Goal: Information Seeking & Learning: Learn about a topic

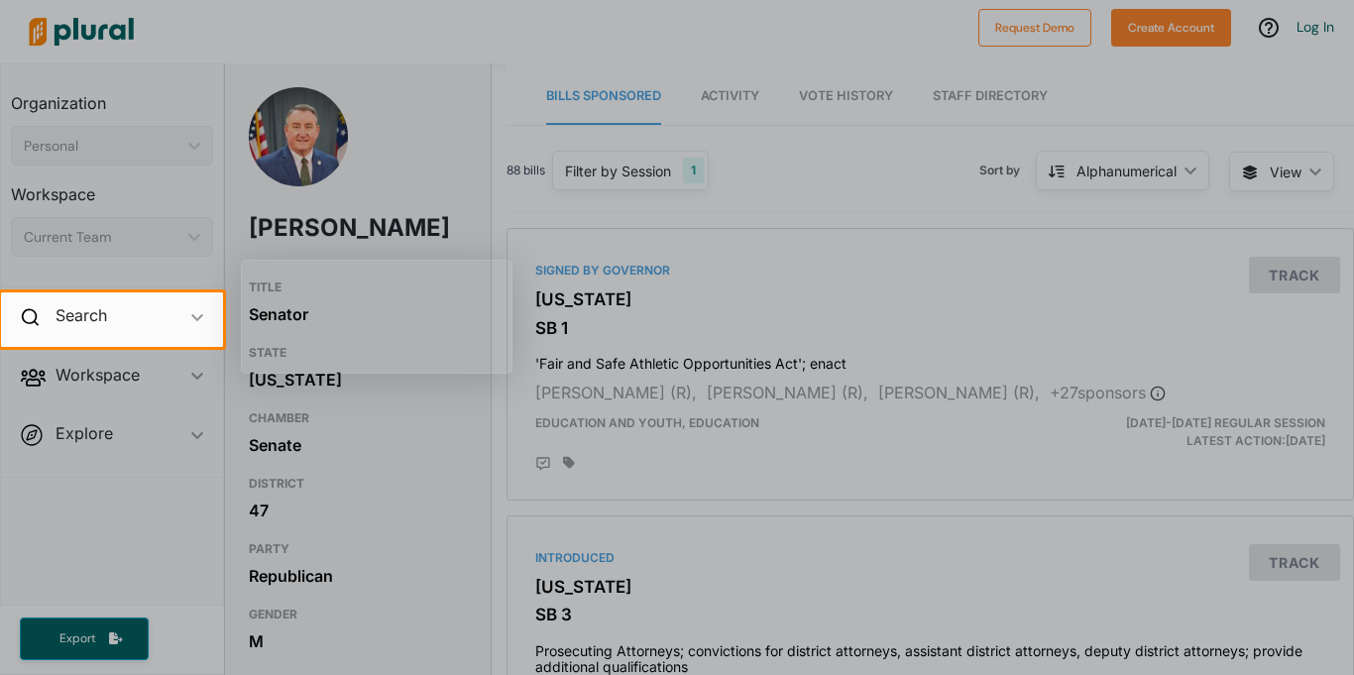
click at [606, 147] on div at bounding box center [677, 146] width 1354 height 292
click at [692, 132] on div at bounding box center [677, 146] width 1354 height 292
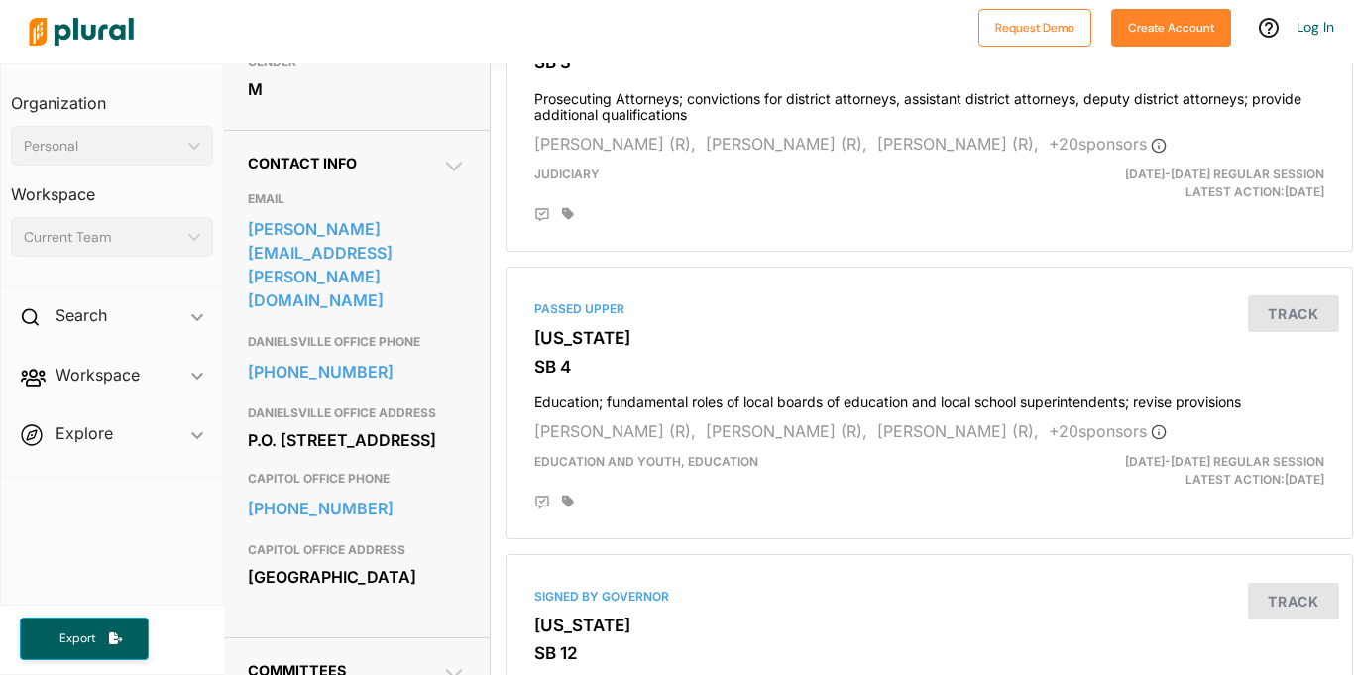
scroll to position [0, 1]
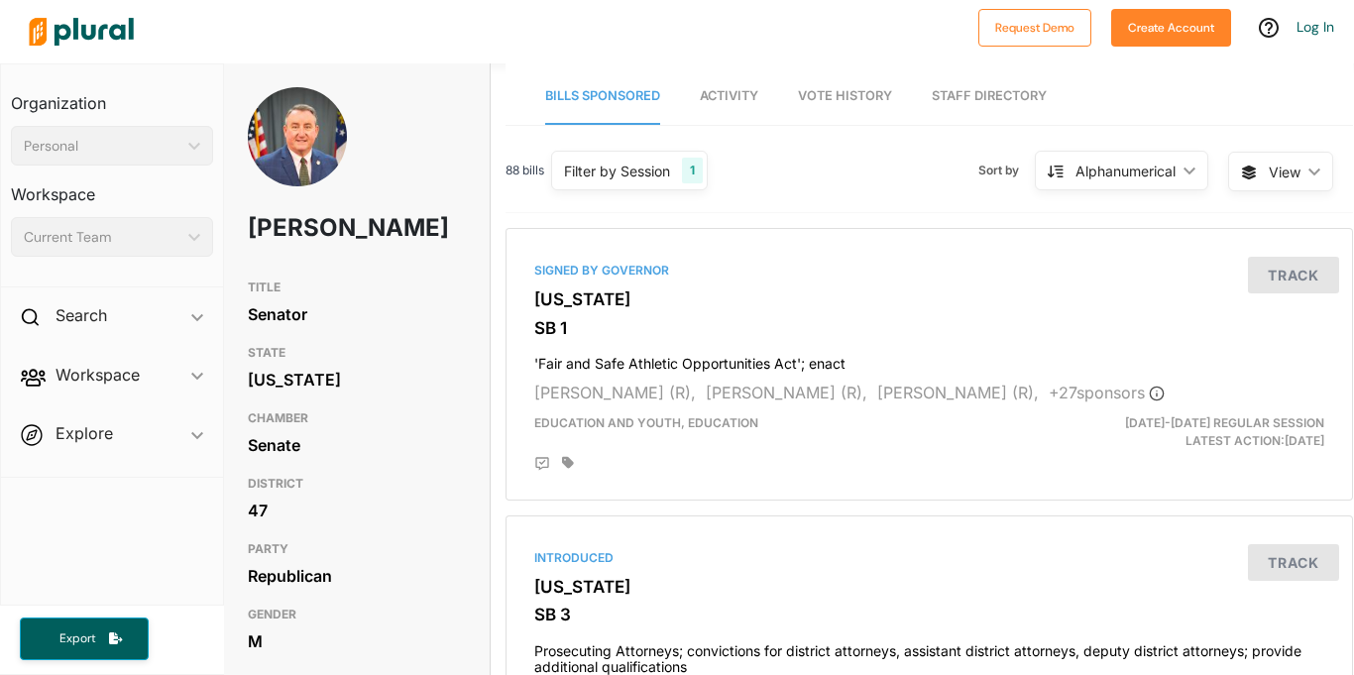
click at [717, 102] on span "Activity" at bounding box center [729, 95] width 58 height 15
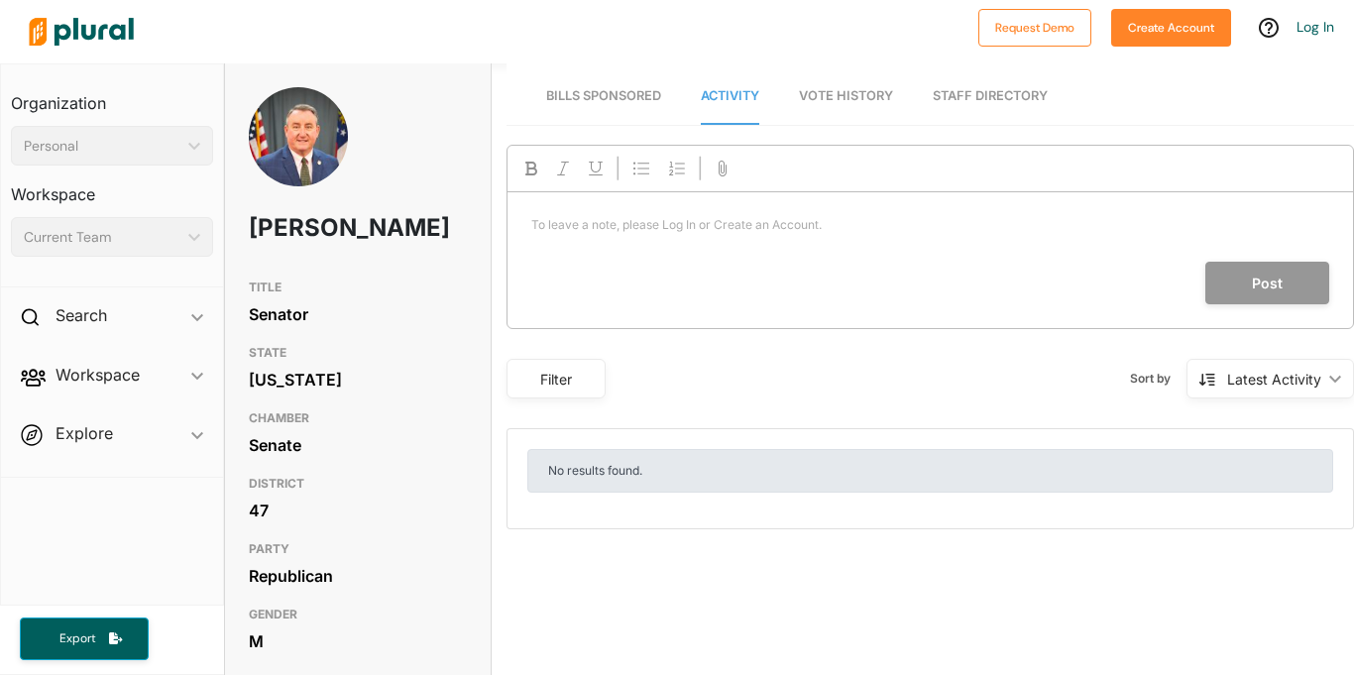
click at [788, 88] on nav "Bills Sponsored Activity Vote History Staff Directory" at bounding box center [929, 93] width 847 height 61
click at [822, 91] on span "Vote History" at bounding box center [846, 95] width 94 height 15
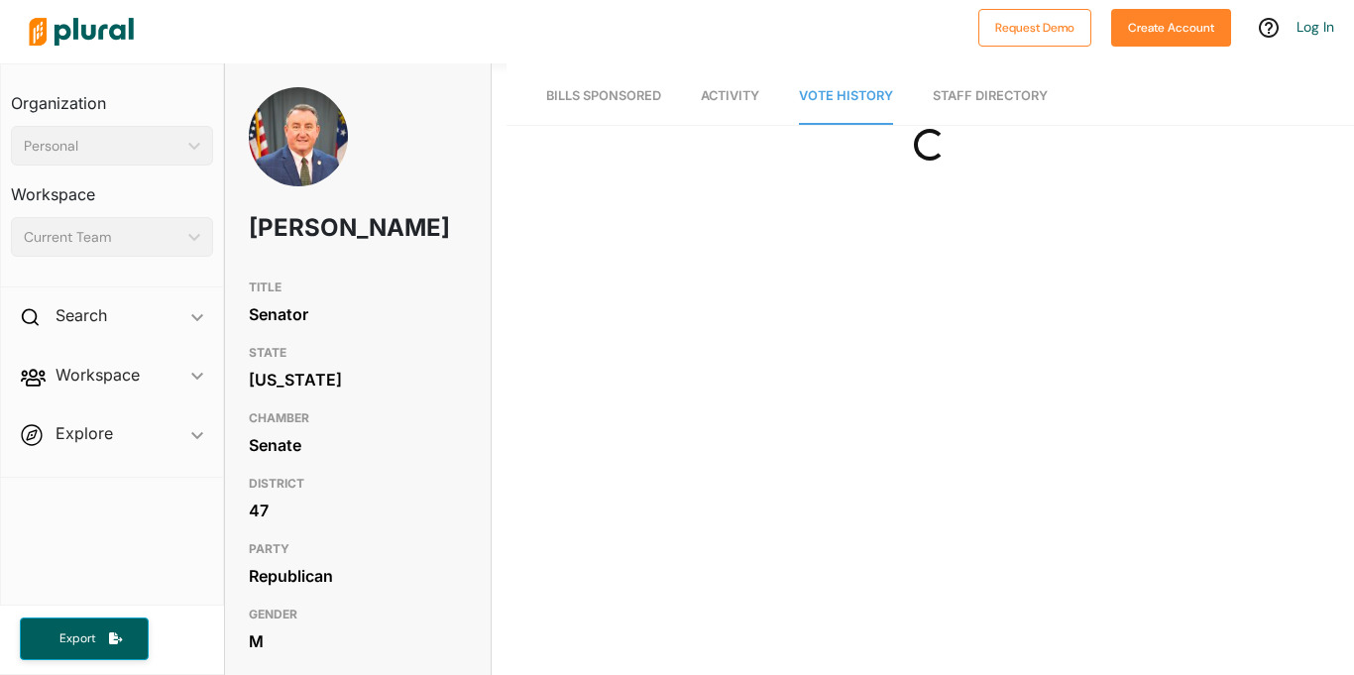
click at [938, 95] on link "Staff Directory" at bounding box center [990, 96] width 115 height 56
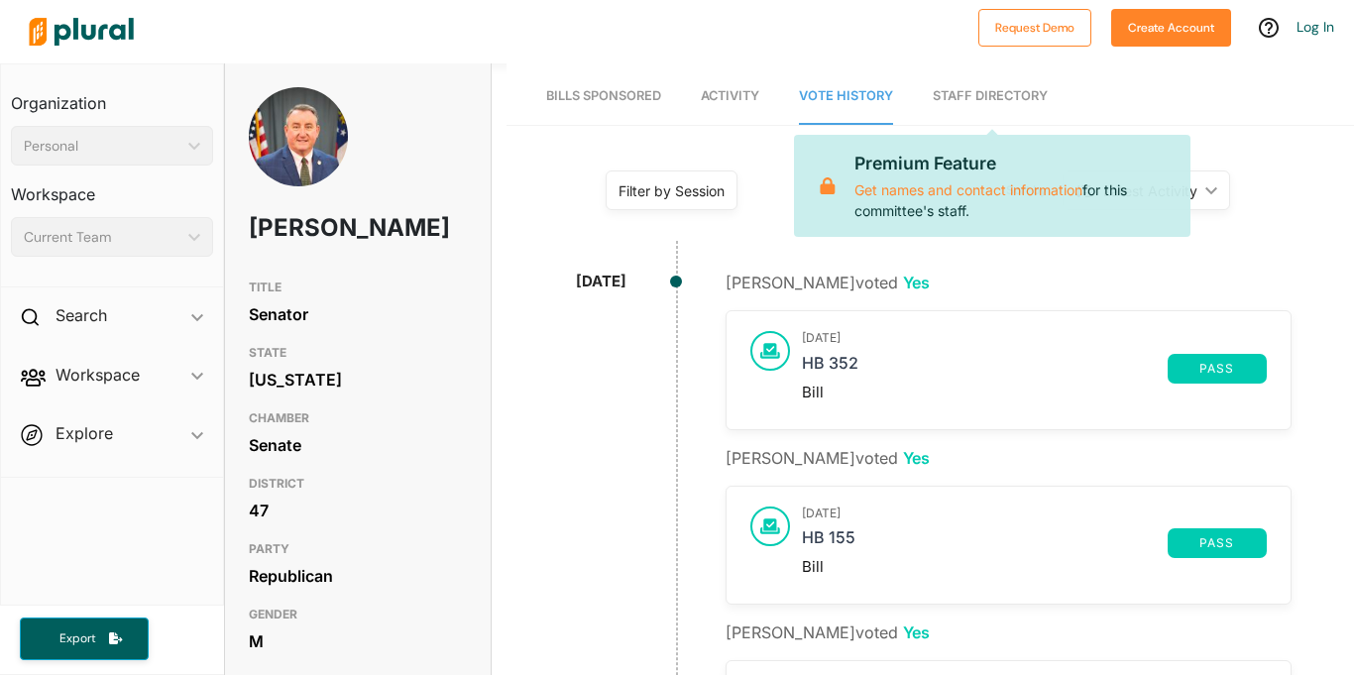
click at [566, 98] on span "Bills Sponsored" at bounding box center [603, 95] width 115 height 15
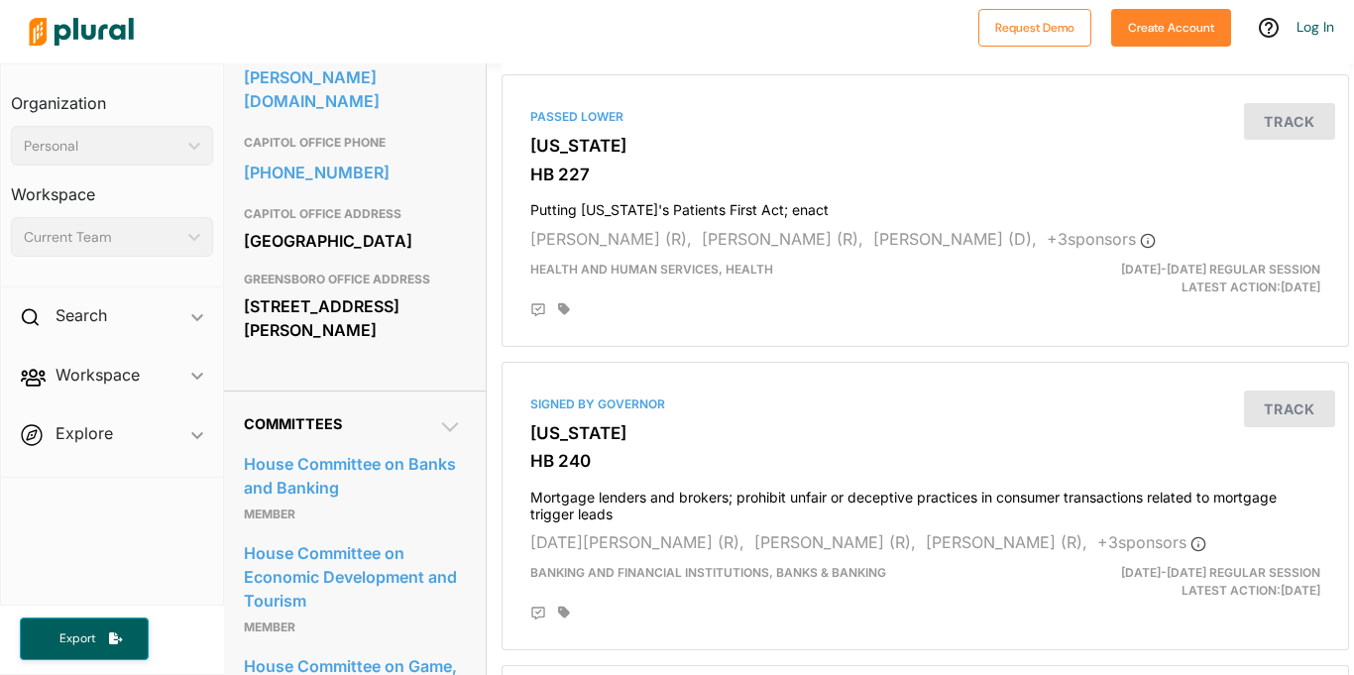
scroll to position [734, 5]
